Goal: Check status: Check status

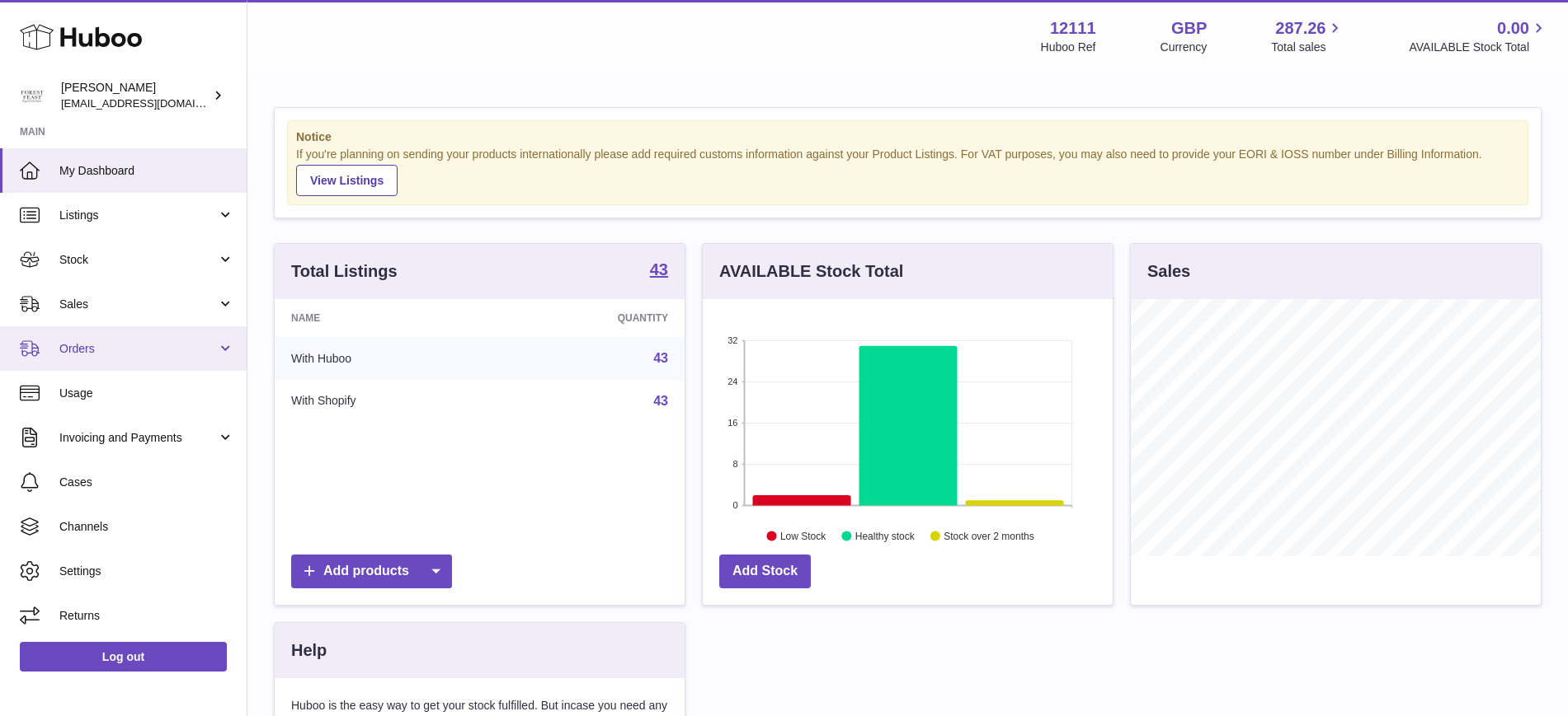
scroll to position [824003, 824202]
click at [201, 342] on span "Orders" at bounding box center [138, 349] width 157 height 15
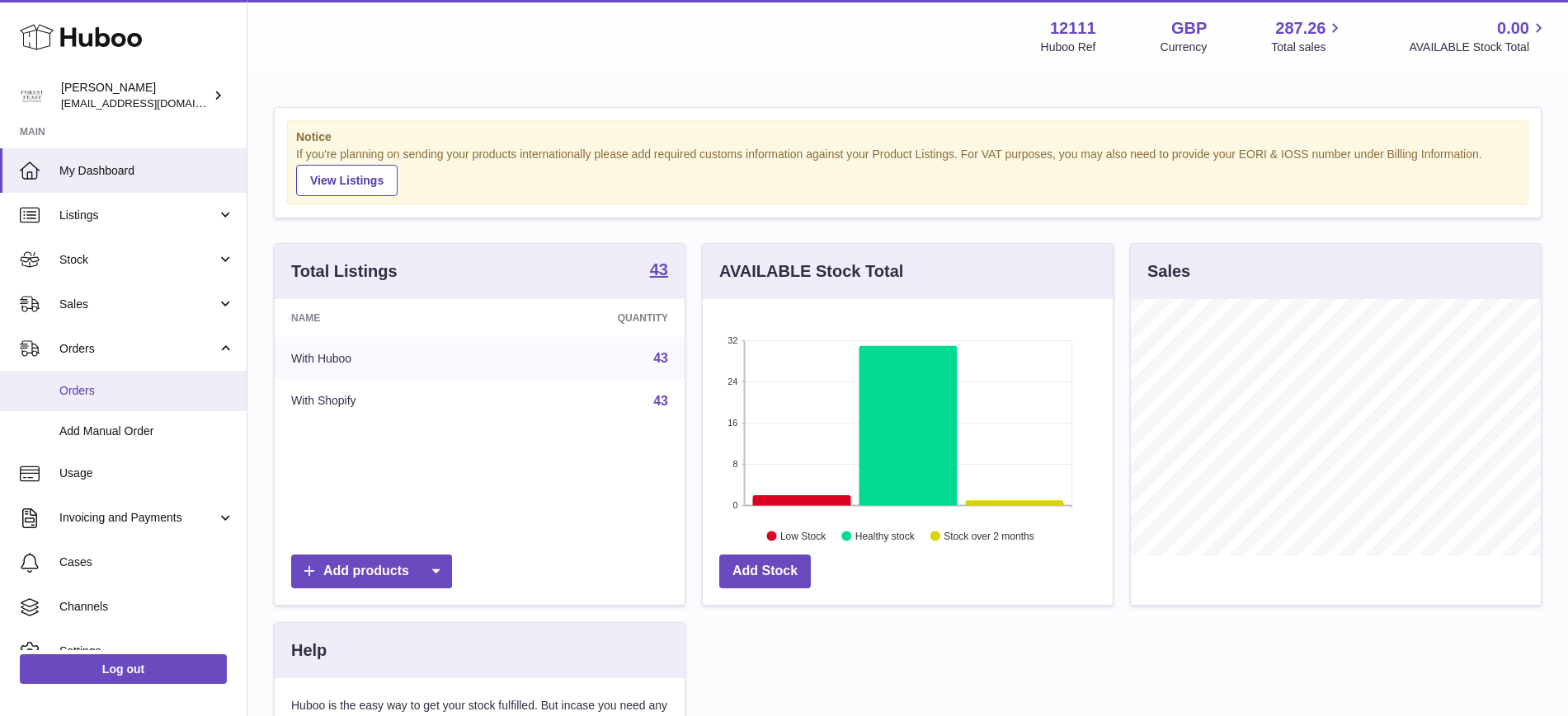
click at [144, 402] on link "Orders" at bounding box center [123, 391] width 247 height 40
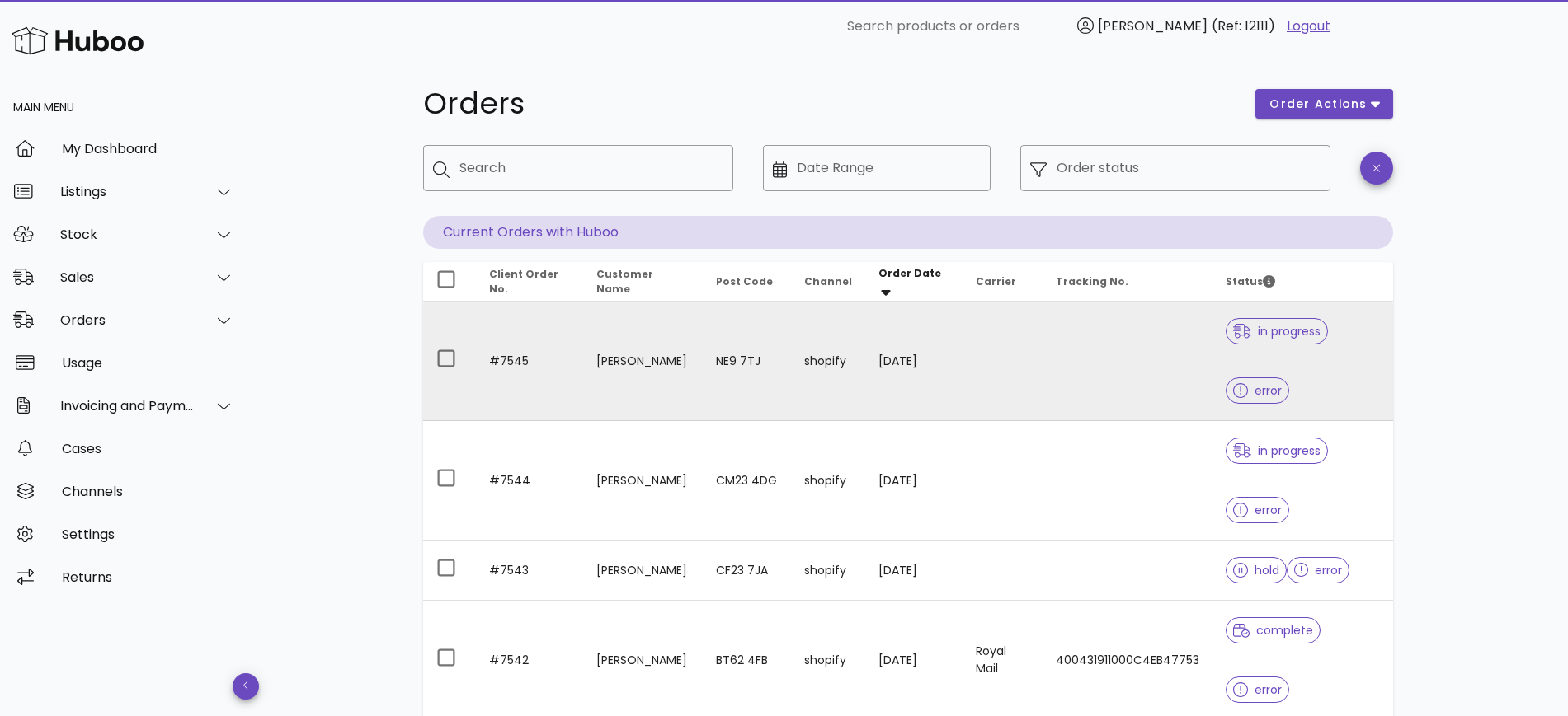
click at [904, 360] on td "[DATE]" at bounding box center [913, 361] width 96 height 120
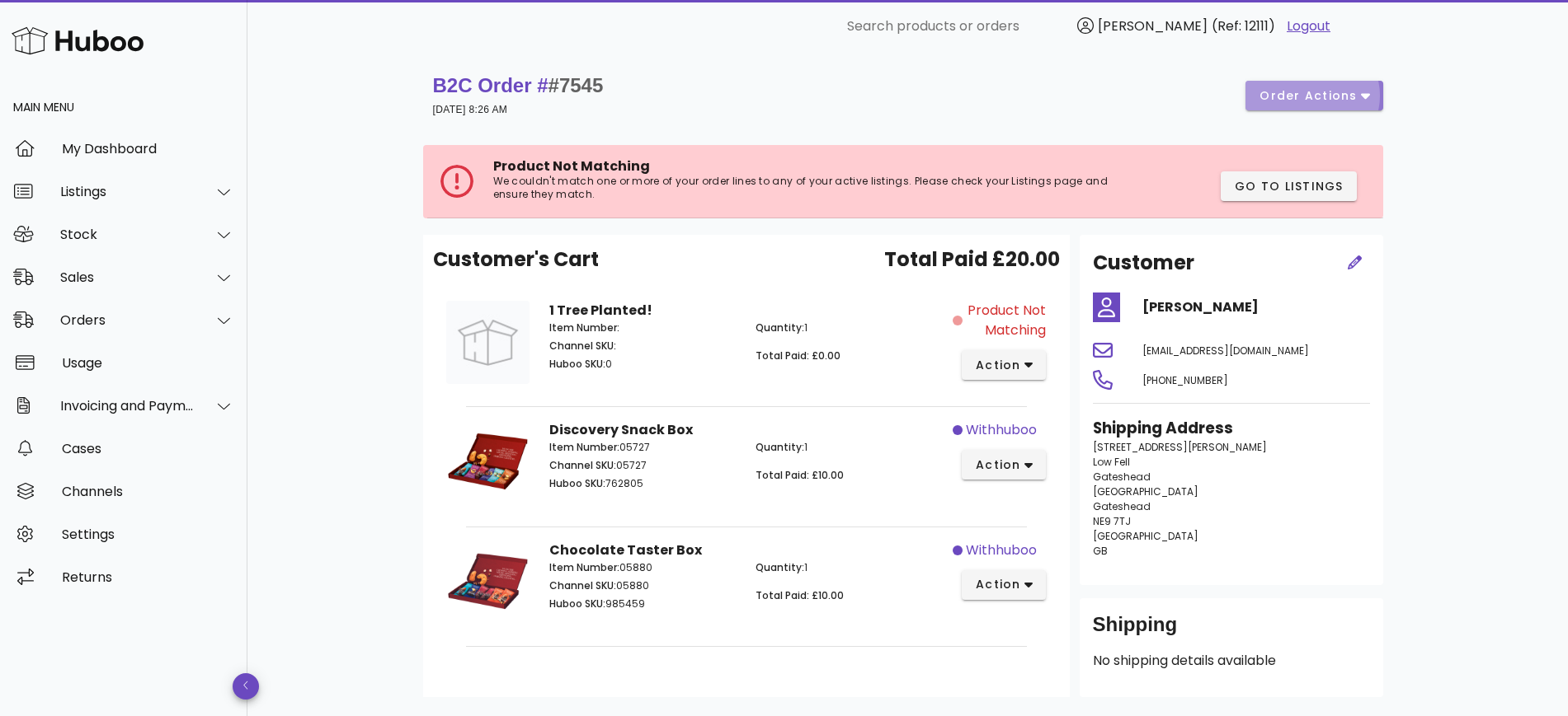
click at [1352, 102] on span "order actions" at bounding box center [1308, 96] width 99 height 17
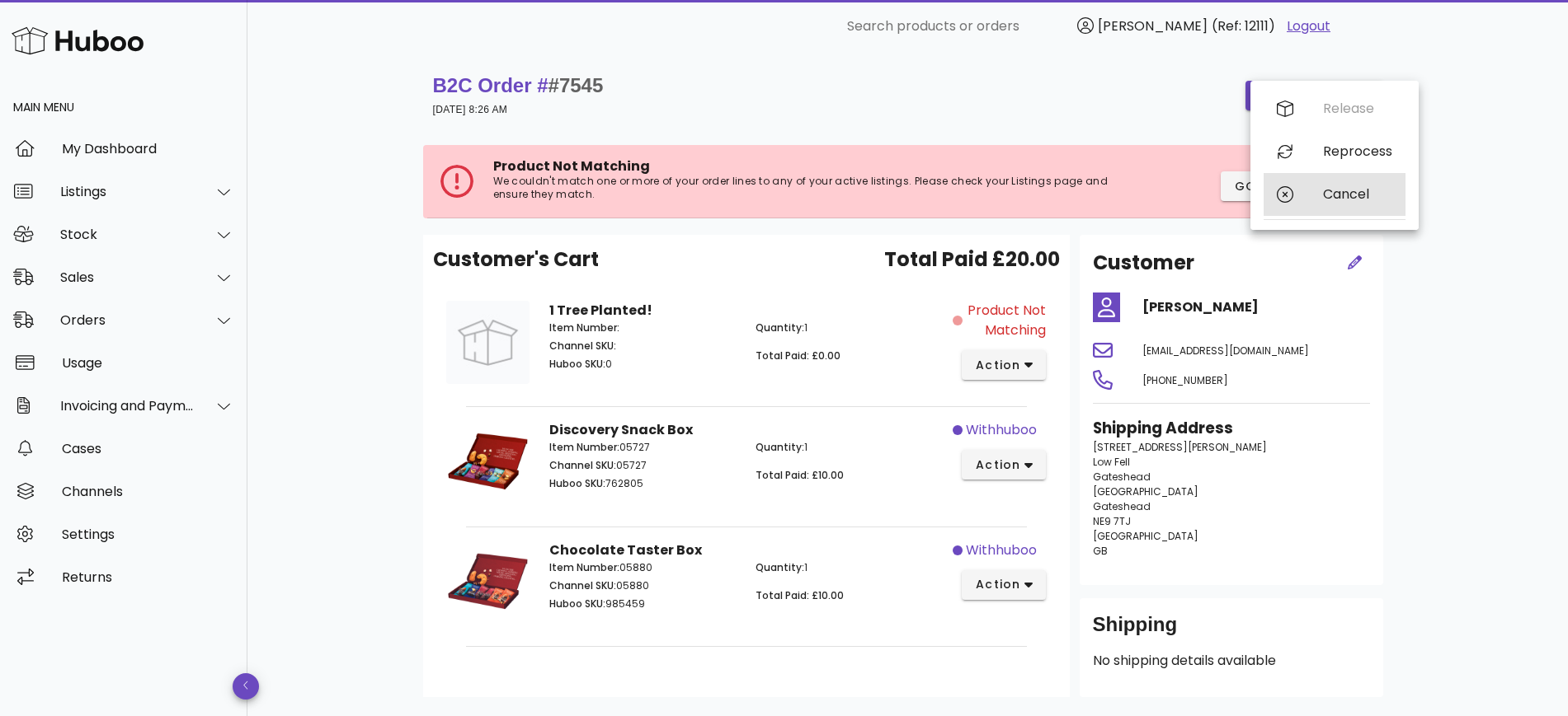
drag, startPoint x: 1357, startPoint y: 184, endPoint x: 866, endPoint y: 67, distance: 504.7
click at [866, 67] on div "​ Search products or orders [PERSON_NAME] (Ref: 12111) Logout Main Menu My Dash…" at bounding box center [784, 416] width 1568 height 831
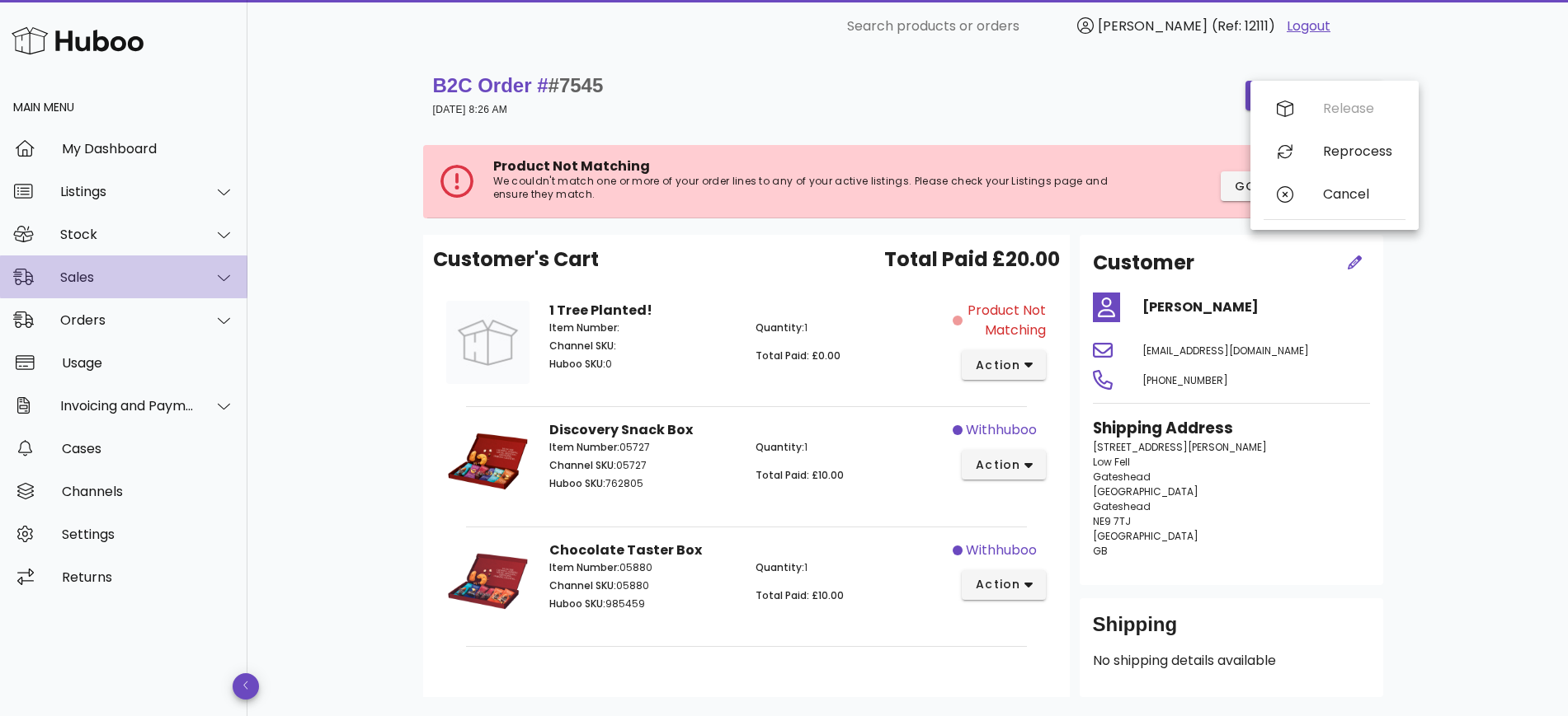
click at [223, 273] on icon at bounding box center [224, 277] width 12 height 14
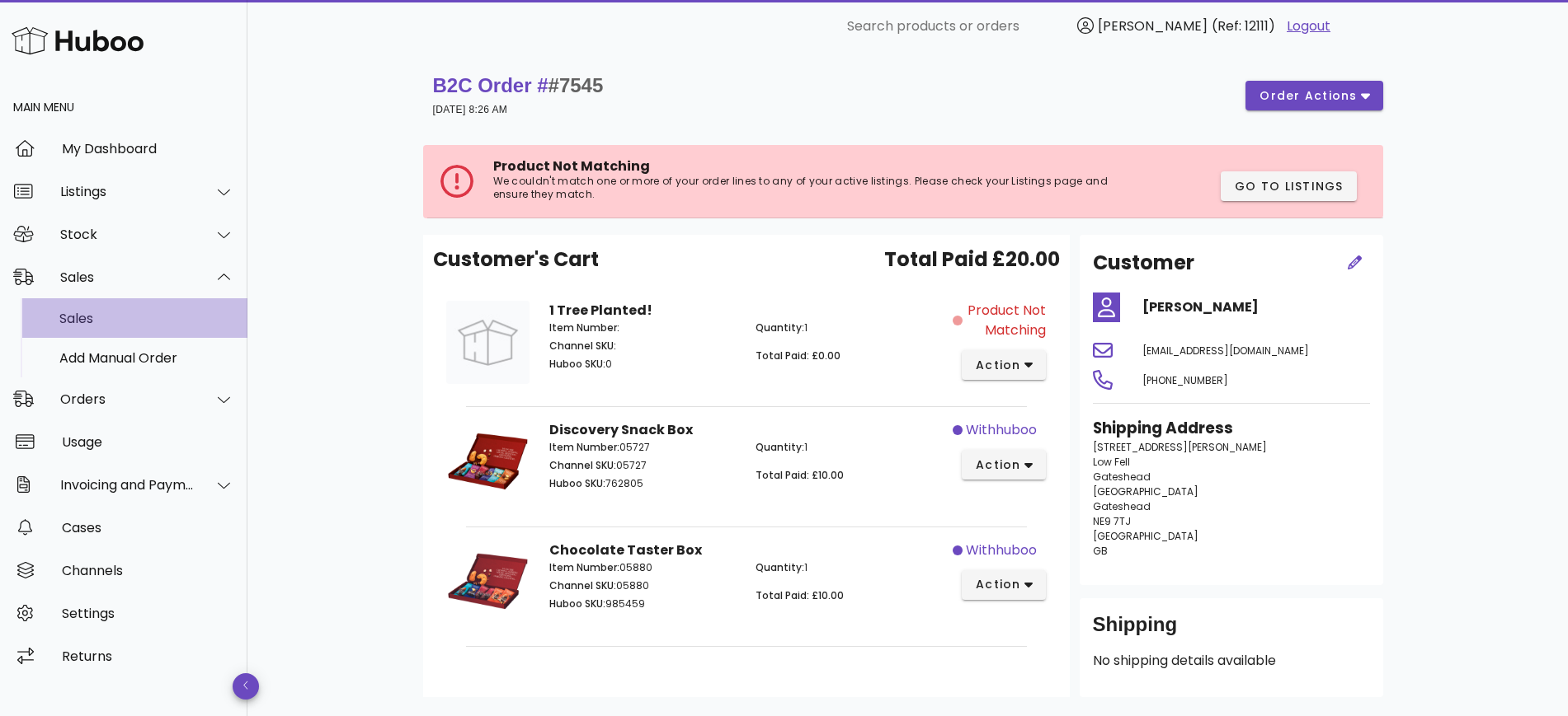
click at [175, 320] on div "Sales" at bounding box center [147, 319] width 175 height 15
